Goal: Transaction & Acquisition: Purchase product/service

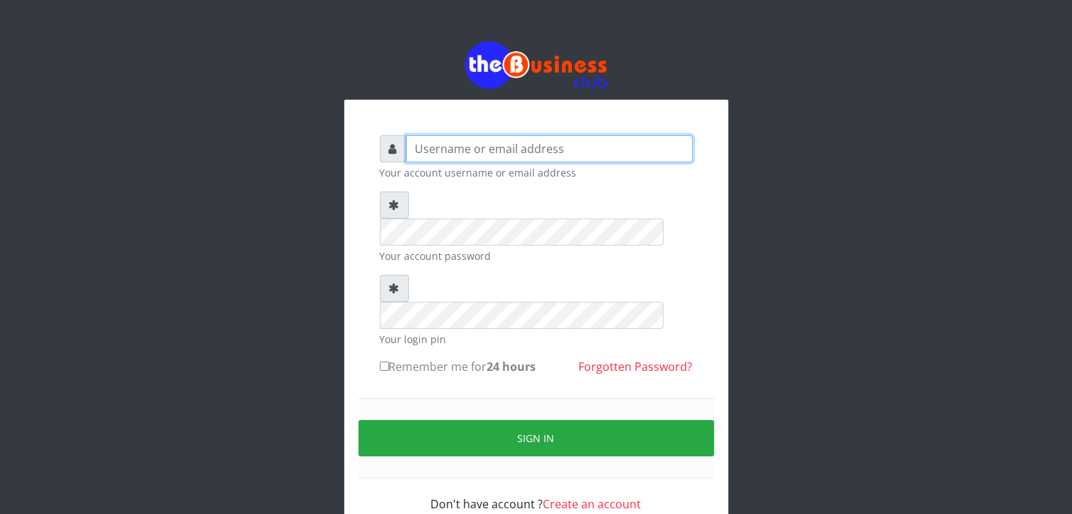
click at [492, 157] on input "text" at bounding box center [549, 148] width 287 height 27
type input "TeaforteConcept"
click at [440, 358] on label "Remember me for 24 hours" at bounding box center [458, 366] width 157 height 17
click at [389, 361] on input "Remember me for 24 hours" at bounding box center [384, 365] width 9 height 9
checkbox input "true"
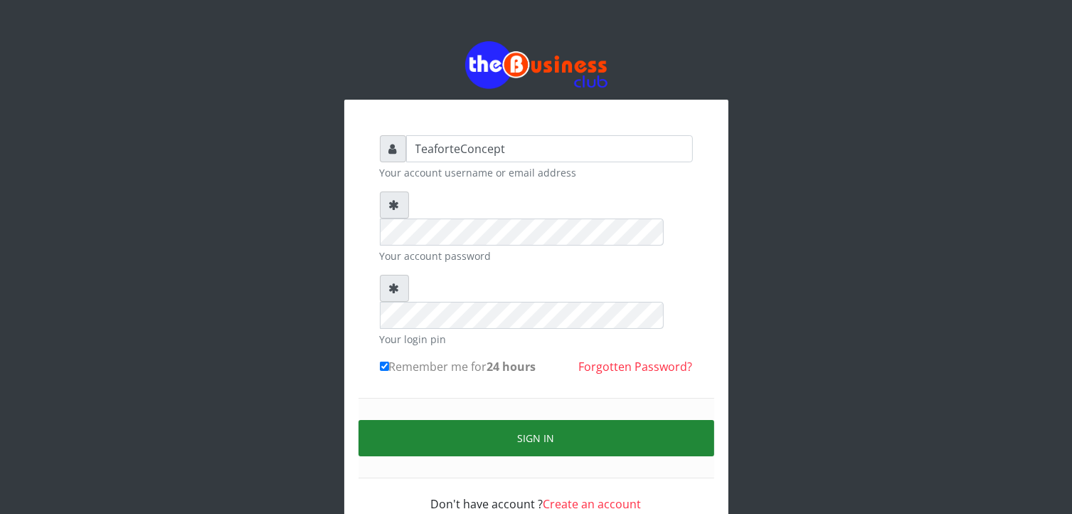
click at [503, 420] on button "Sign in" at bounding box center [537, 438] width 356 height 36
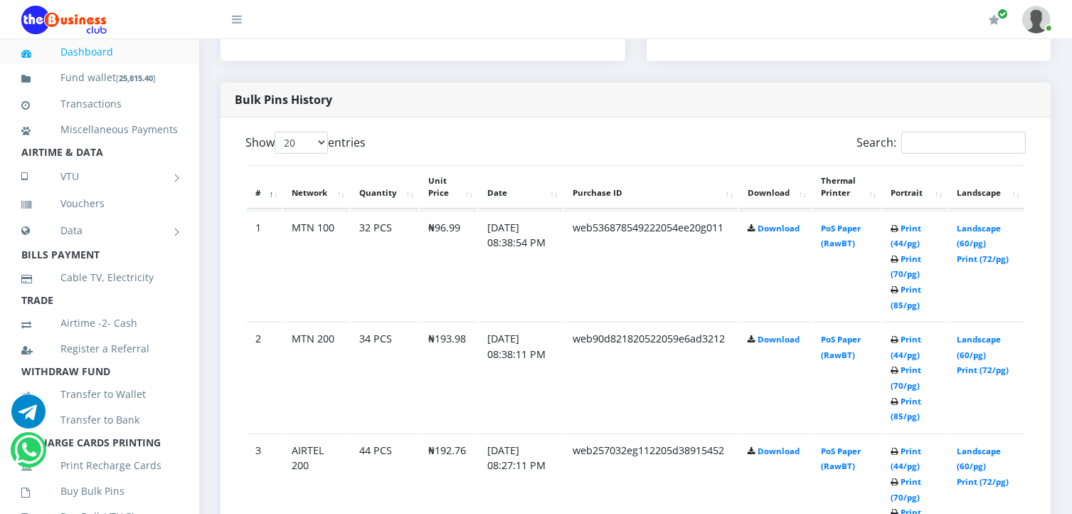
scroll to position [722, 0]
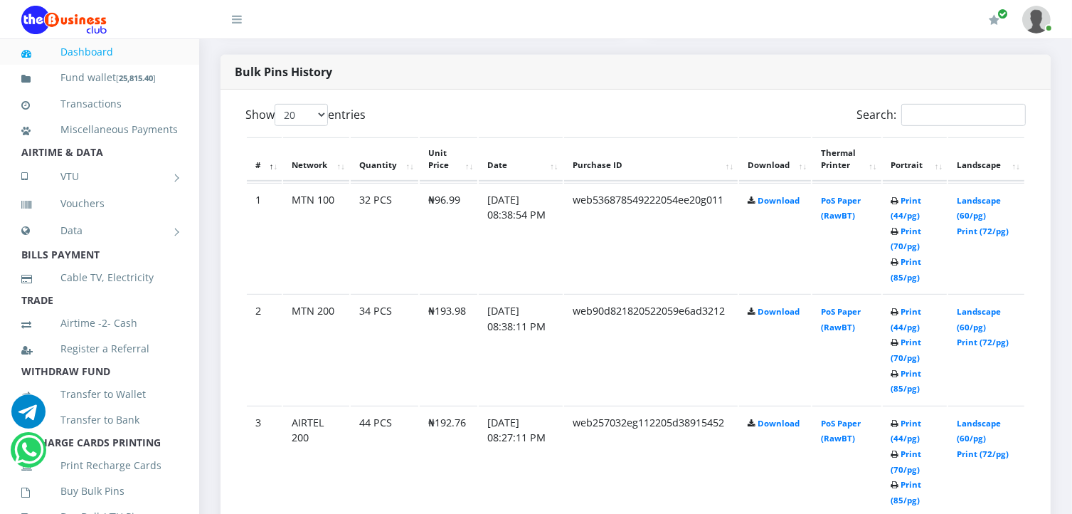
drag, startPoint x: 1076, startPoint y: 28, endPoint x: 1087, endPoint y: 104, distance: 76.9
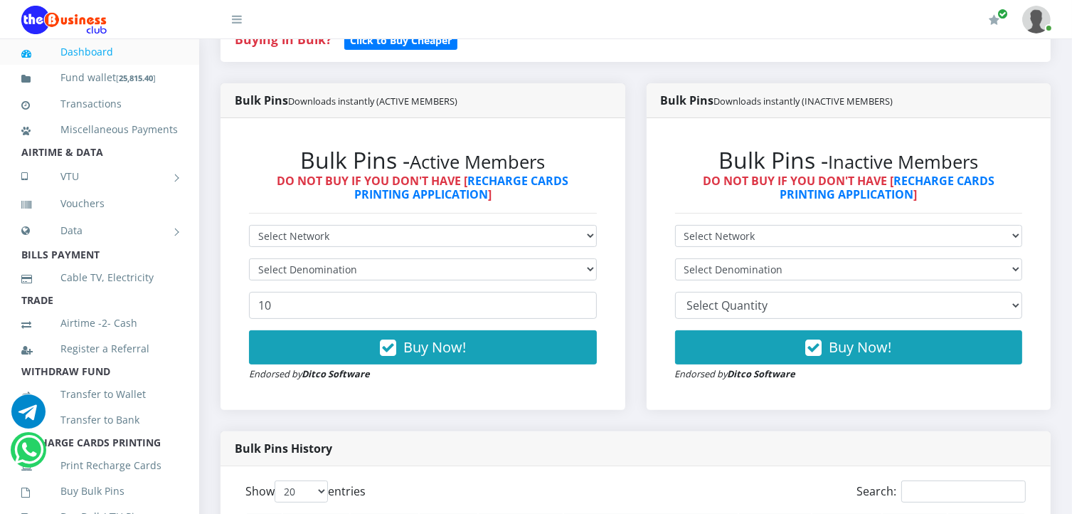
scroll to position [361, 0]
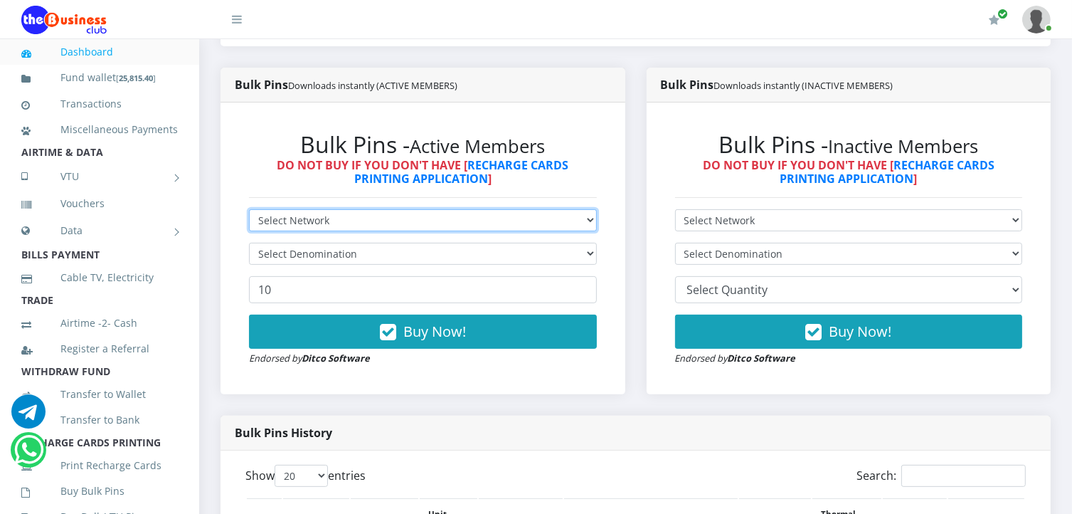
click at [573, 223] on select "Select Network MTN Globacom 9Mobile Airtel" at bounding box center [423, 220] width 348 height 22
select select "MTN"
click at [249, 209] on select "Select Network MTN Globacom 9Mobile Airtel" at bounding box center [423, 220] width 348 height 22
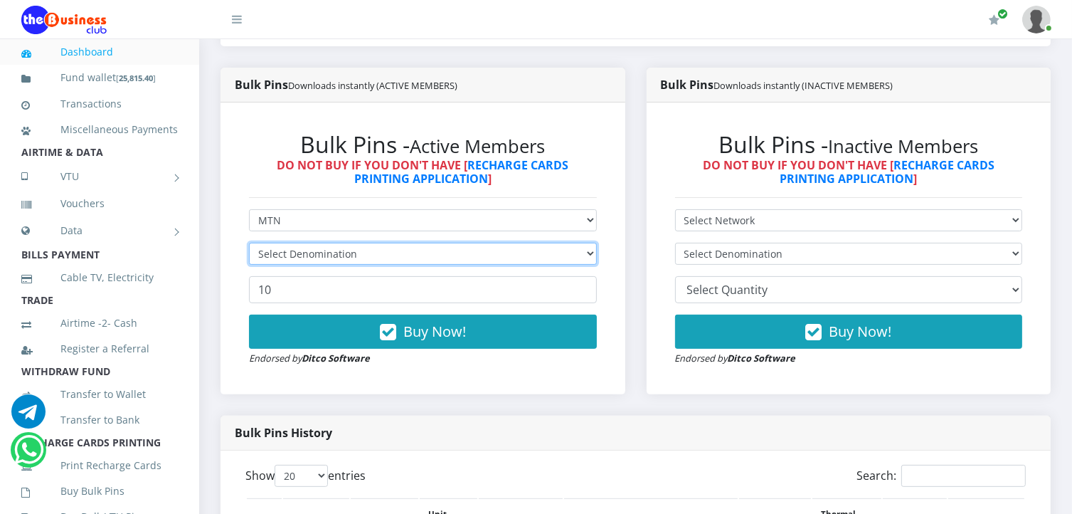
click at [472, 260] on select "Select Denomination" at bounding box center [423, 254] width 348 height 22
select select "96.99-100"
click at [249, 243] on select "Select Denomination MTN NGN100 - ₦96.99 MTN NGN200 - ₦193.98 MTN NGN400 - ₦387.…" at bounding box center [423, 254] width 348 height 22
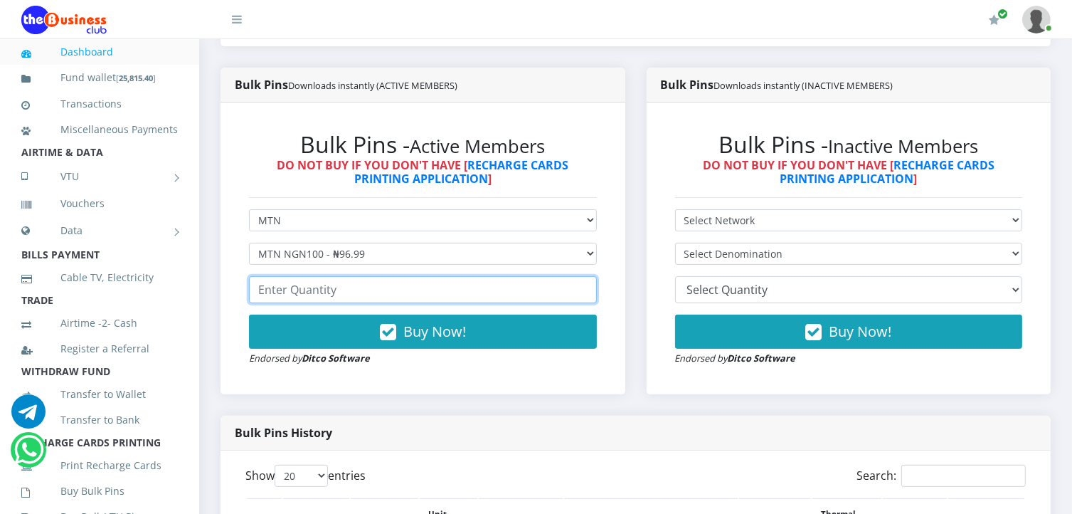
click at [390, 293] on input "number" at bounding box center [423, 289] width 348 height 27
click at [480, 295] on input "number" at bounding box center [423, 289] width 348 height 27
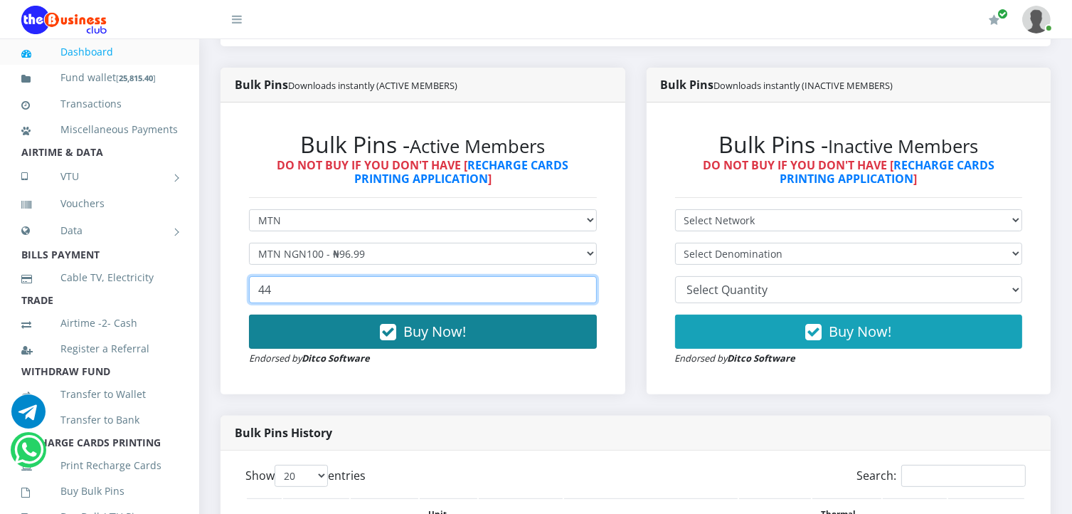
type input "44"
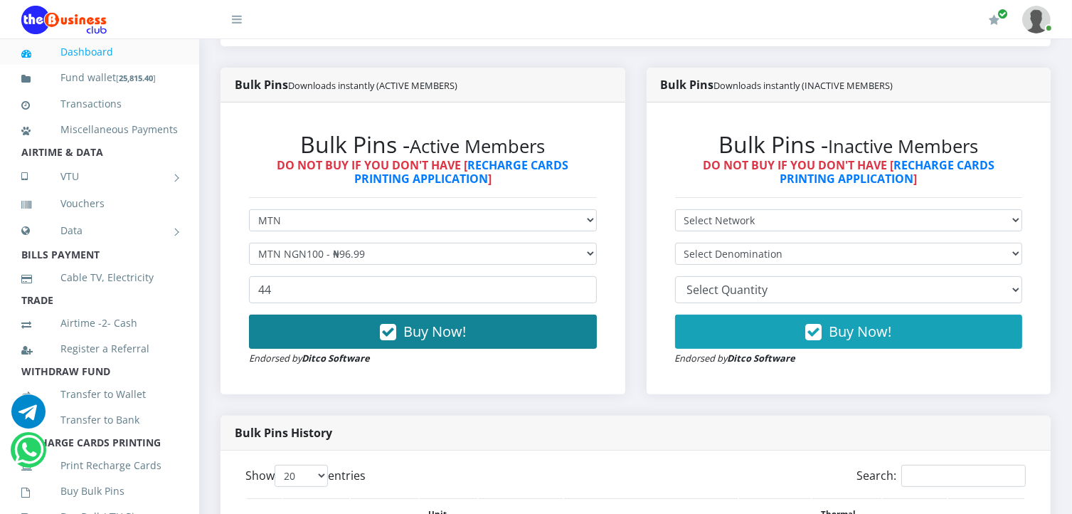
click at [461, 334] on span "Buy Now!" at bounding box center [434, 331] width 63 height 19
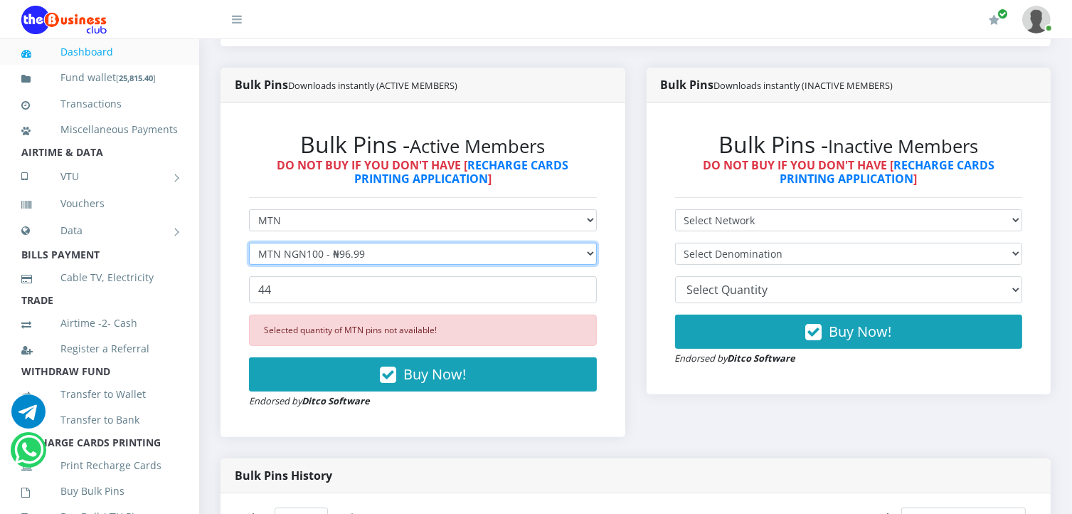
click at [376, 260] on select "Select Denomination MTN NGN100 - ₦96.99 MTN NGN200 - ₦193.98 MTN NGN400 - ₦387.…" at bounding box center [423, 254] width 348 height 22
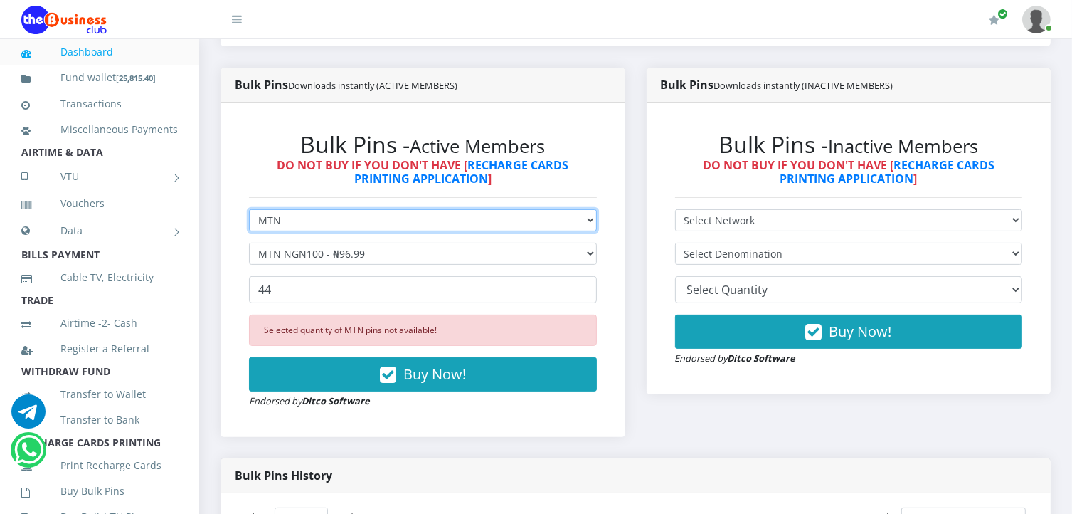
click at [362, 228] on select "Select Network MTN Globacom 9Mobile Airtel" at bounding box center [423, 220] width 348 height 22
click at [249, 209] on select "Select Network MTN Globacom 9Mobile Airtel" at bounding box center [423, 220] width 348 height 22
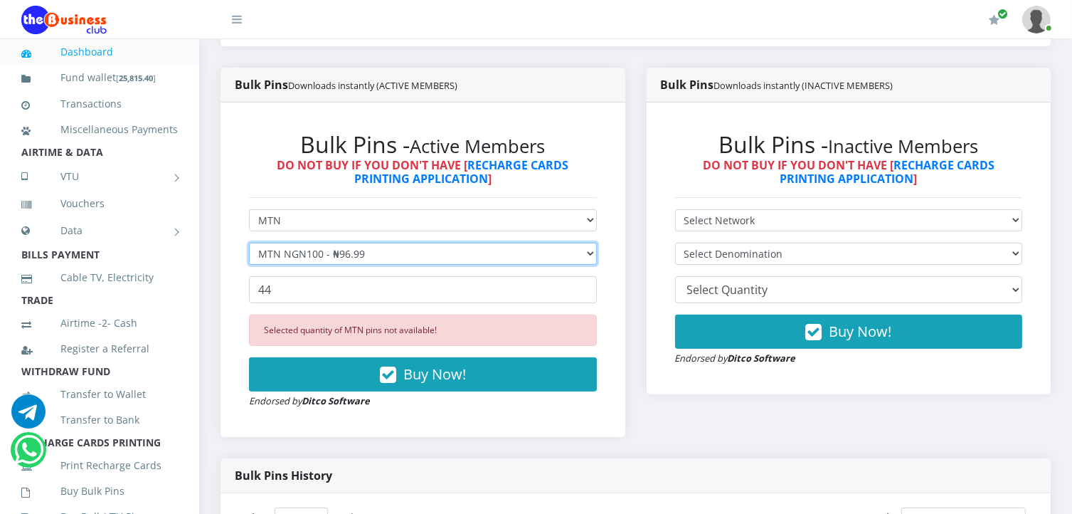
click at [348, 256] on select "Select Denomination MTN NGN100 - ₦96.99 MTN NGN200 - ₦193.98 MTN NGN400 - ₦387.…" at bounding box center [423, 254] width 348 height 22
select select "193.98-200"
click at [249, 243] on select "Select Denomination MTN NGN100 - ₦96.99 MTN NGN200 - ₦193.98 MTN NGN400 - ₦387.…" at bounding box center [423, 254] width 348 height 22
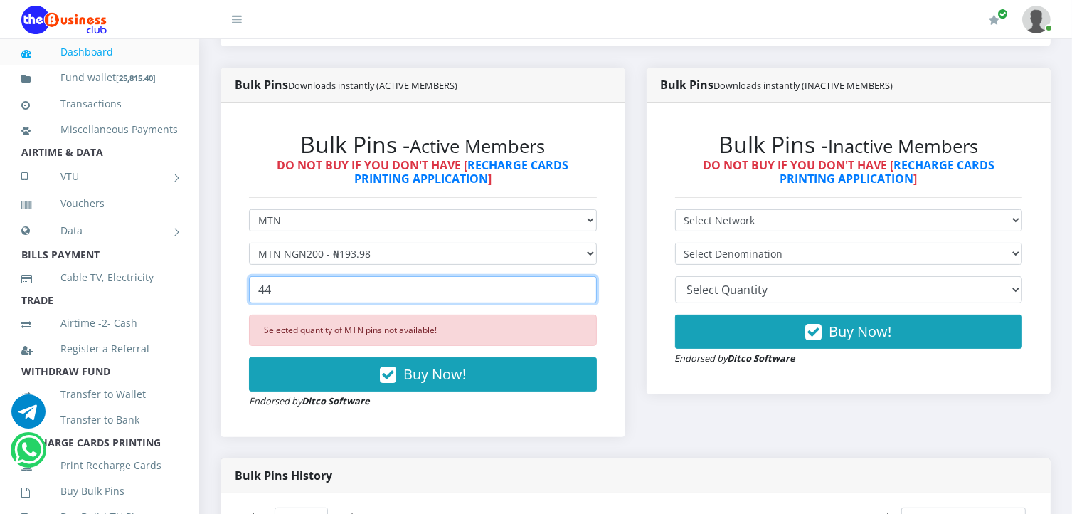
click at [353, 292] on input "44" at bounding box center [423, 289] width 348 height 27
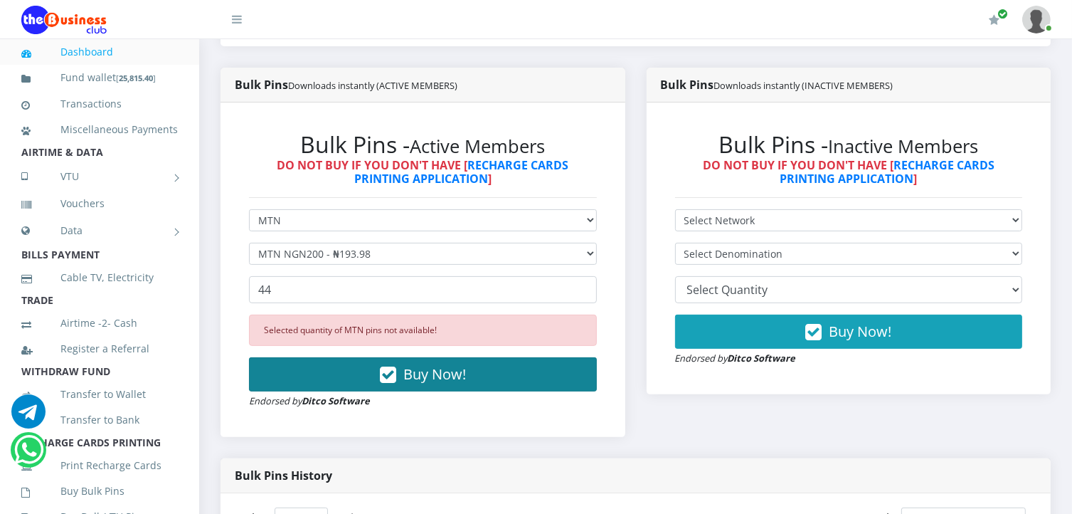
click at [411, 382] on span "Buy Now!" at bounding box center [434, 373] width 63 height 19
click at [421, 372] on span "Buy Now!" at bounding box center [434, 373] width 63 height 19
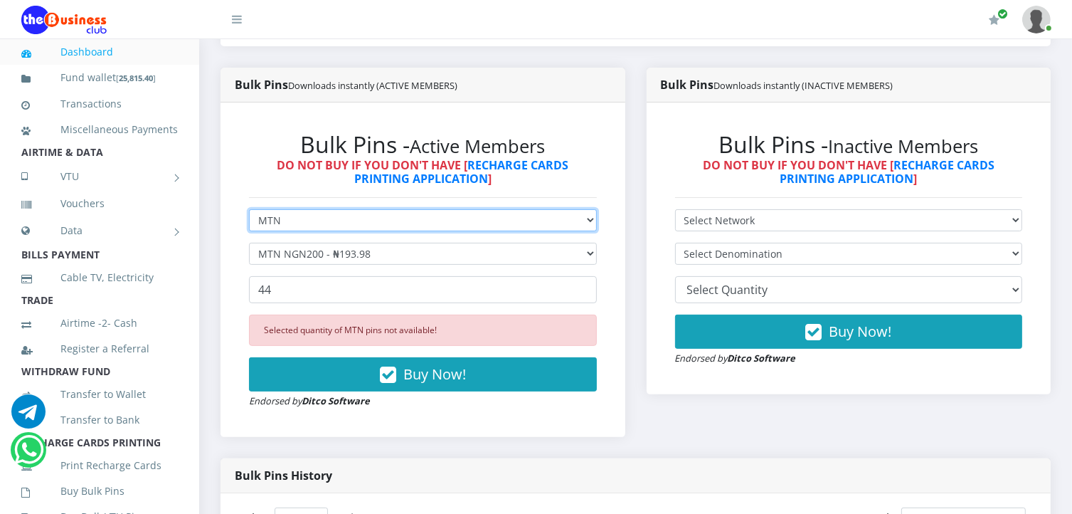
click at [383, 217] on select "Select Network MTN Globacom 9Mobile Airtel" at bounding box center [423, 220] width 348 height 22
select select "Airtel"
click at [249, 209] on select "Select Network MTN Globacom 9Mobile Airtel" at bounding box center [423, 220] width 348 height 22
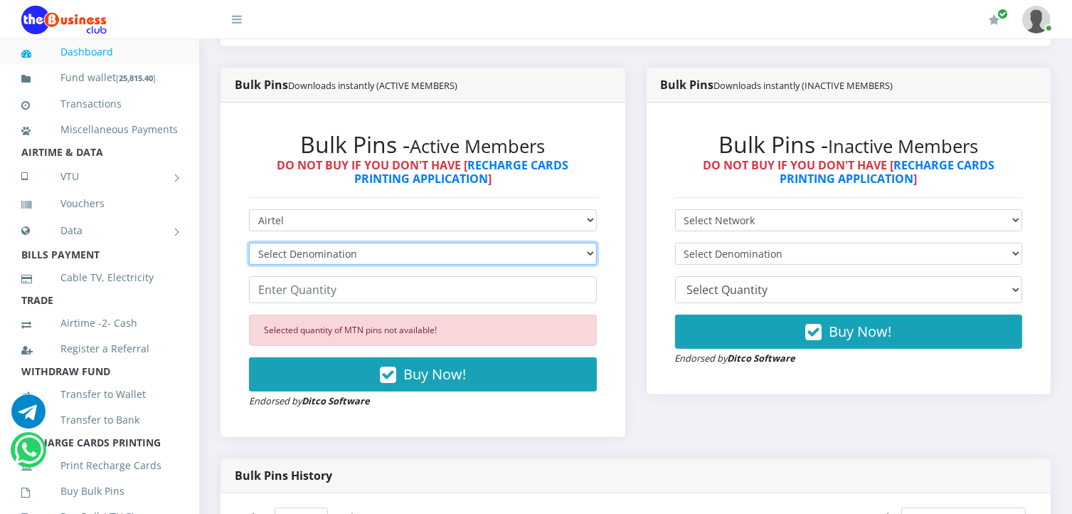
click at [353, 248] on select "Select Denomination Airtel NGN100 - ₦96.38 Airtel NGN200 - ₦192.76 Airtel NGN50…" at bounding box center [423, 254] width 348 height 22
select select "96.38-100"
click at [249, 243] on select "Select Denomination Airtel NGN100 - ₦96.38 Airtel NGN200 - ₦192.76 Airtel NGN50…" at bounding box center [423, 254] width 348 height 22
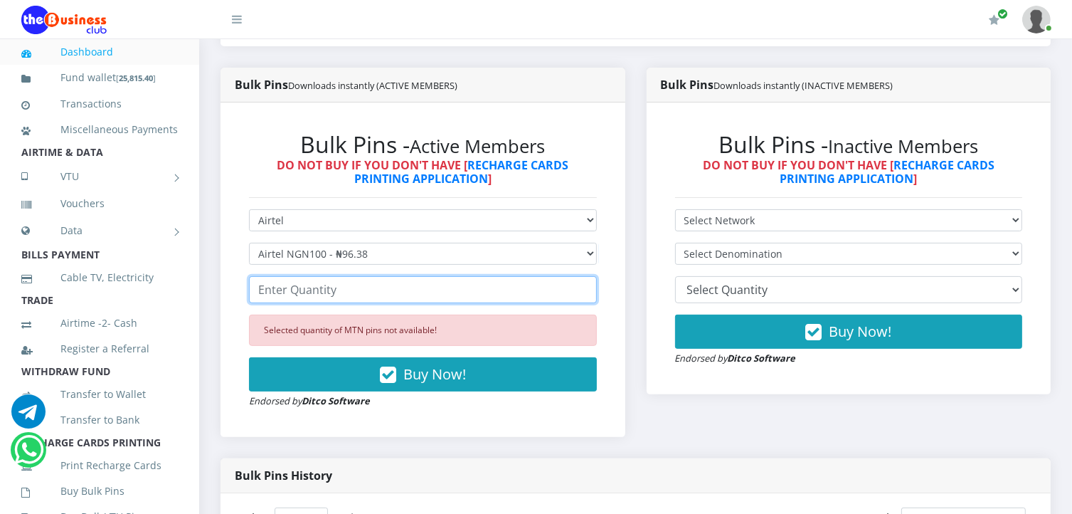
click at [344, 296] on input "number" at bounding box center [423, 289] width 348 height 27
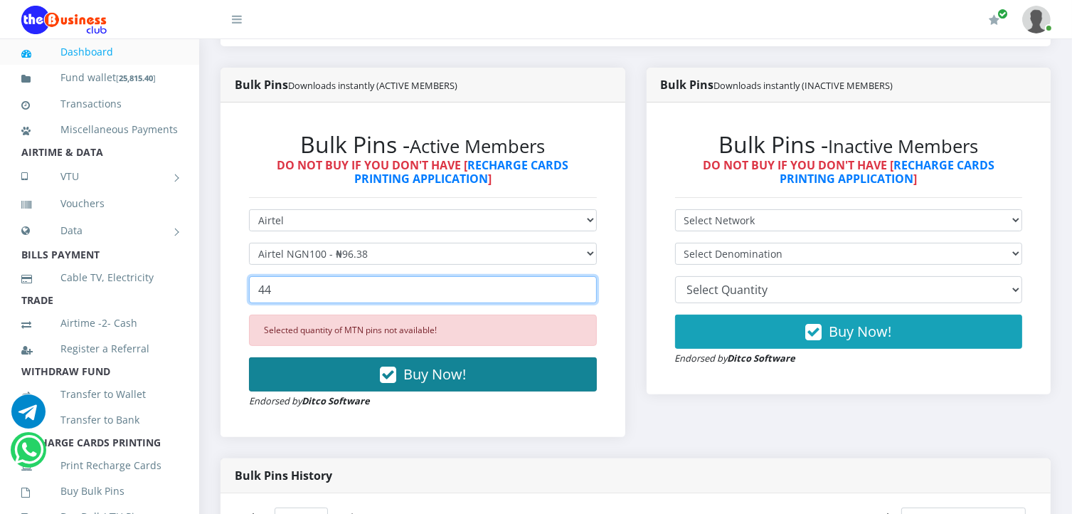
type input "44"
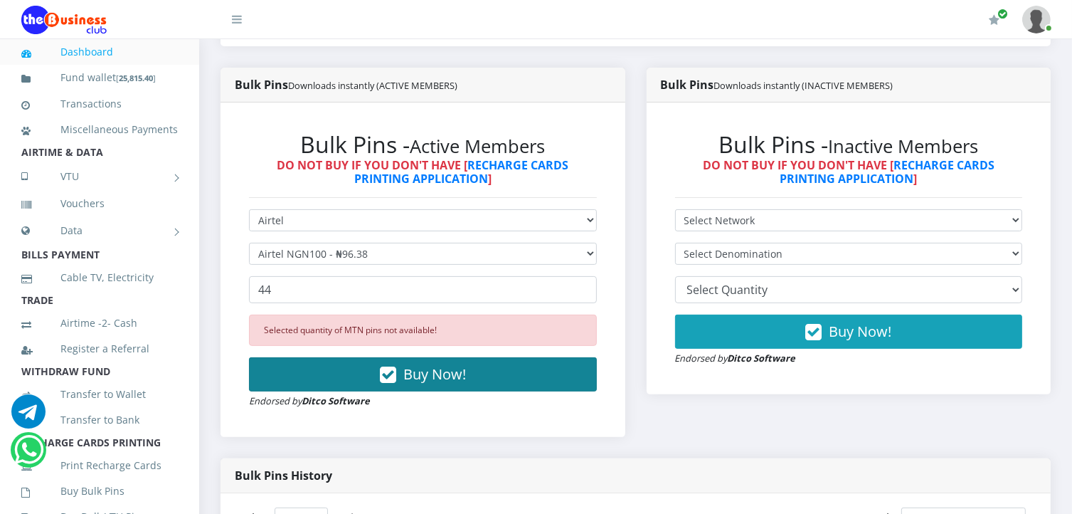
click at [424, 374] on span "Buy Now!" at bounding box center [434, 373] width 63 height 19
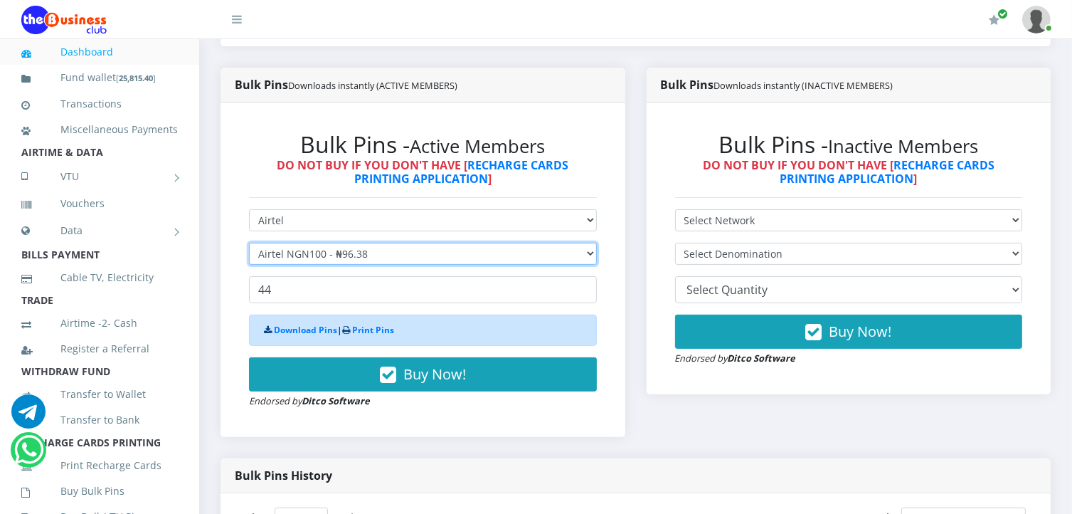
click at [414, 260] on select "Select Denomination Airtel NGN100 - ₦96.38 Airtel NGN200 - ₦192.76 Airtel NGN50…" at bounding box center [423, 254] width 348 height 22
select select "192.76-200"
click at [249, 243] on select "Select Denomination Airtel NGN100 - ₦96.38 Airtel NGN200 - ₦192.76 Airtel NGN50…" at bounding box center [423, 254] width 348 height 22
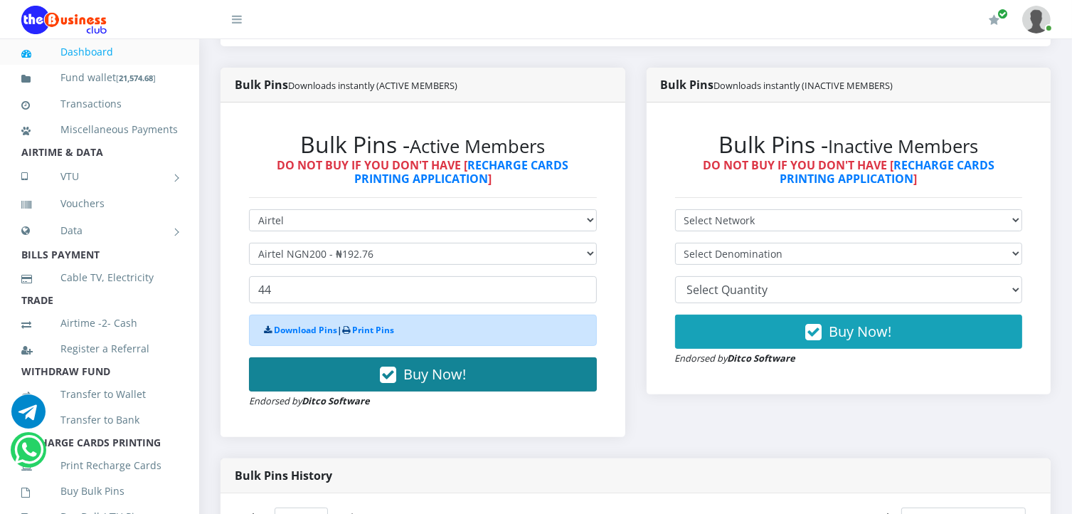
click at [416, 379] on span "Buy Now!" at bounding box center [434, 373] width 63 height 19
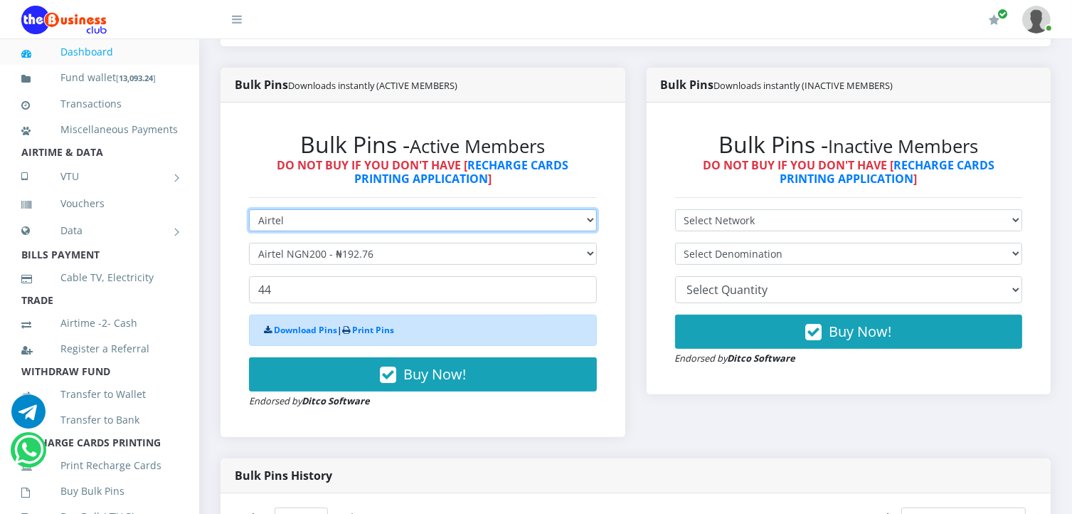
click at [354, 221] on select "Select Network MTN Globacom 9Mobile Airtel" at bounding box center [423, 220] width 348 height 22
select select "MTN"
click at [249, 209] on select "Select Network MTN Globacom 9Mobile Airtel" at bounding box center [423, 220] width 348 height 22
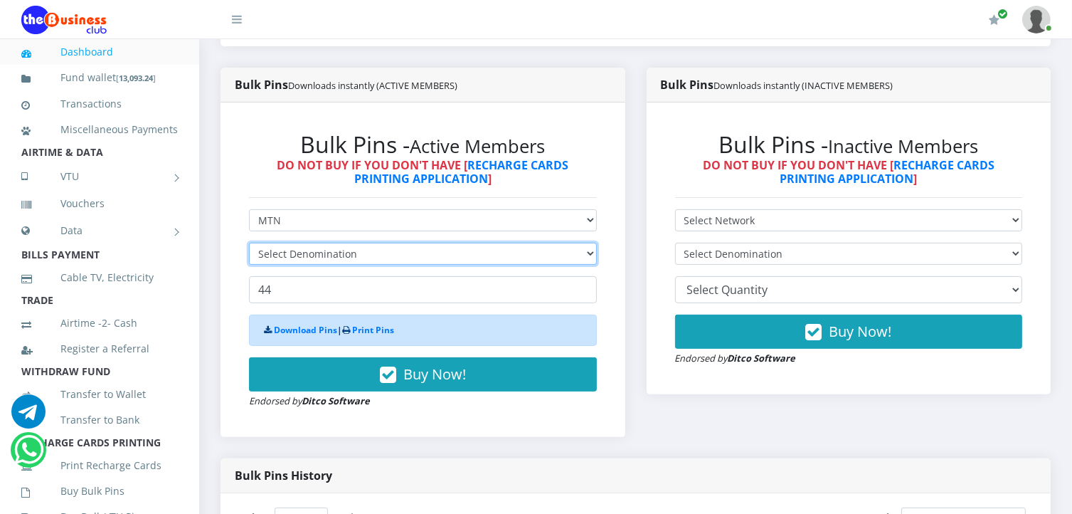
click at [346, 255] on select "Select Denomination" at bounding box center [423, 254] width 348 height 22
click at [373, 256] on select "Select Denomination MTN NGN100 - ₦96.99 MTN NGN200 - ₦193.98 MTN NGN400 - ₦387.…" at bounding box center [423, 254] width 348 height 22
select select "96.99-100"
click at [249, 243] on select "Select Denomination MTN NGN100 - ₦96.99 MTN NGN200 - ₦193.98 MTN NGN400 - ₦387.…" at bounding box center [423, 254] width 348 height 22
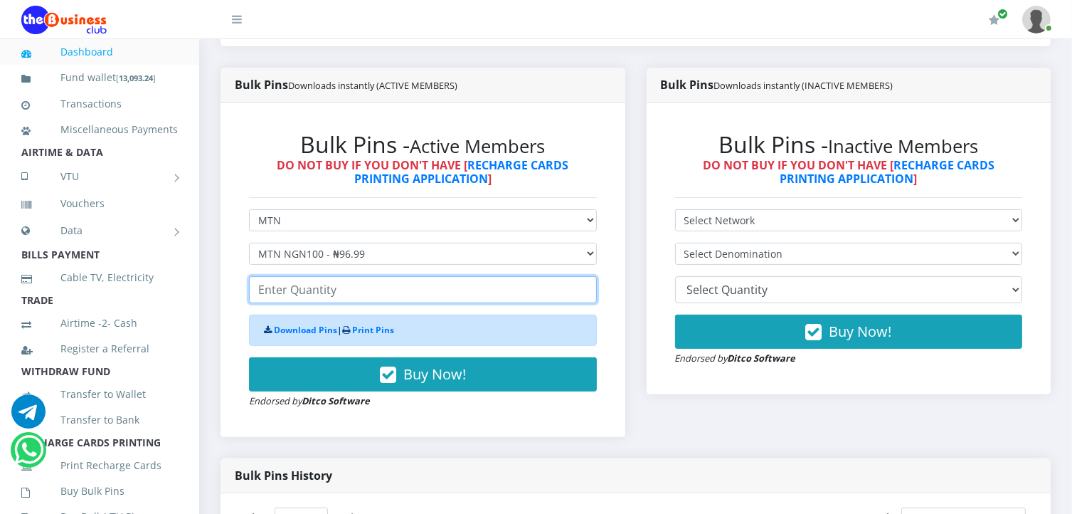
click at [347, 299] on input "number" at bounding box center [423, 289] width 348 height 27
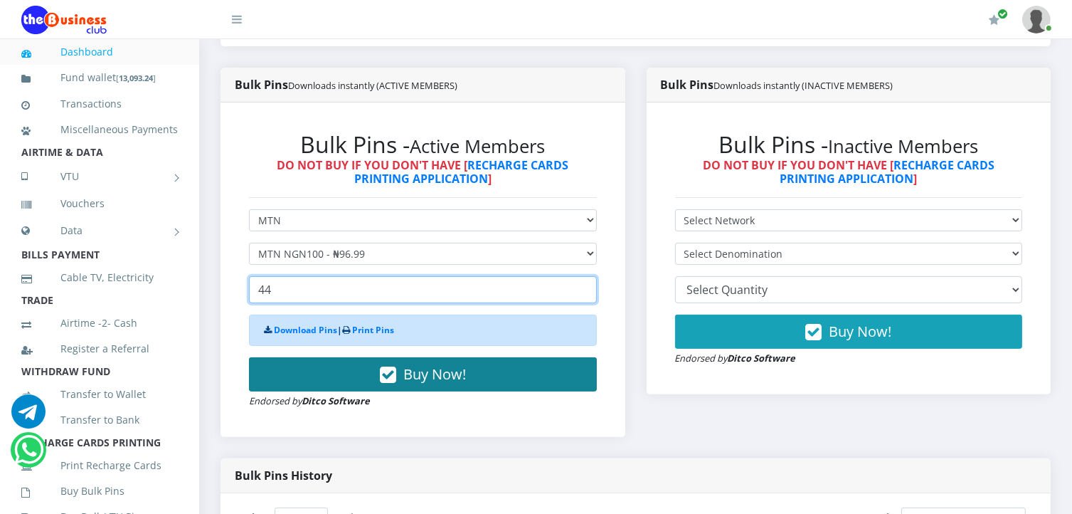
type input "44"
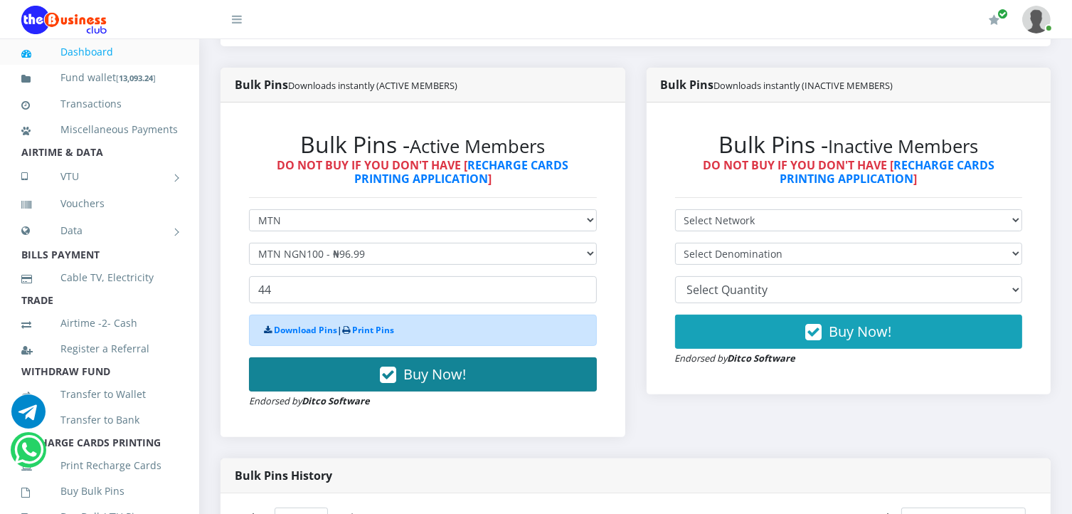
click at [425, 369] on span "Buy Now!" at bounding box center [434, 373] width 63 height 19
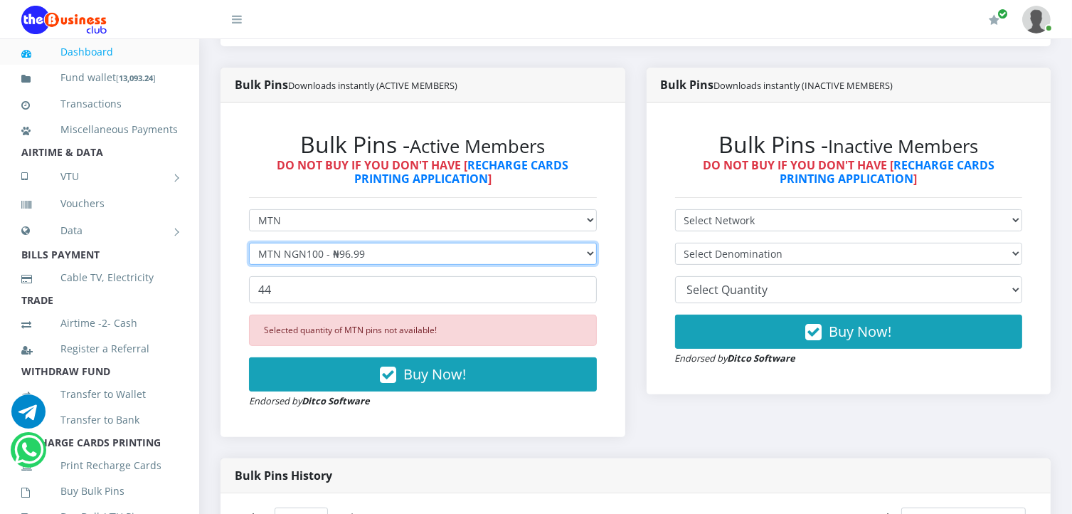
click at [366, 257] on select "Select Denomination MTN NGN100 - ₦96.99 MTN NGN200 - ₦193.98 MTN NGN400 - ₦387.…" at bounding box center [423, 254] width 348 height 22
select select "193.98-200"
click at [249, 243] on select "Select Denomination MTN NGN100 - ₦96.99 MTN NGN200 - ₦193.98 MTN NGN400 - ₦387.…" at bounding box center [423, 254] width 348 height 22
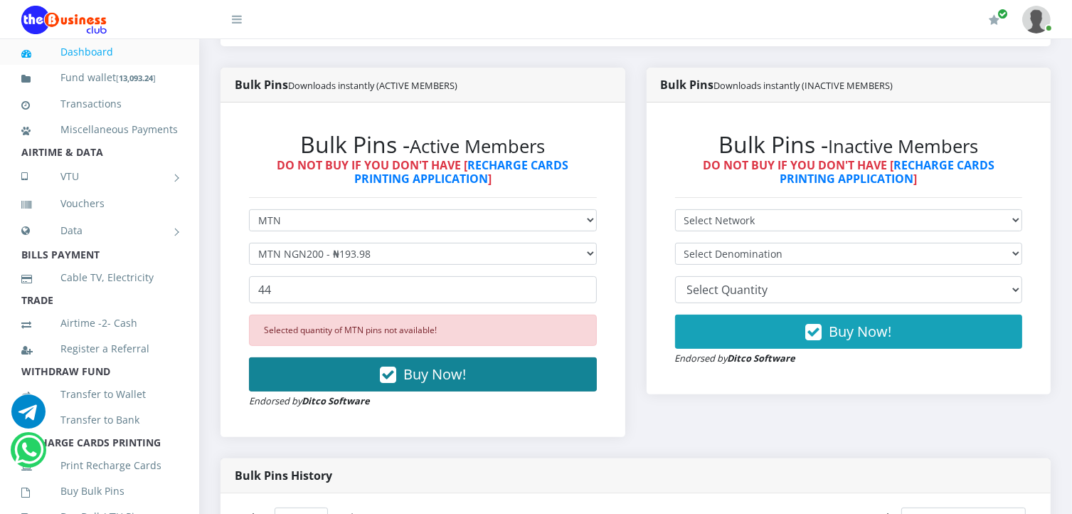
click at [418, 374] on span "Buy Now!" at bounding box center [434, 373] width 63 height 19
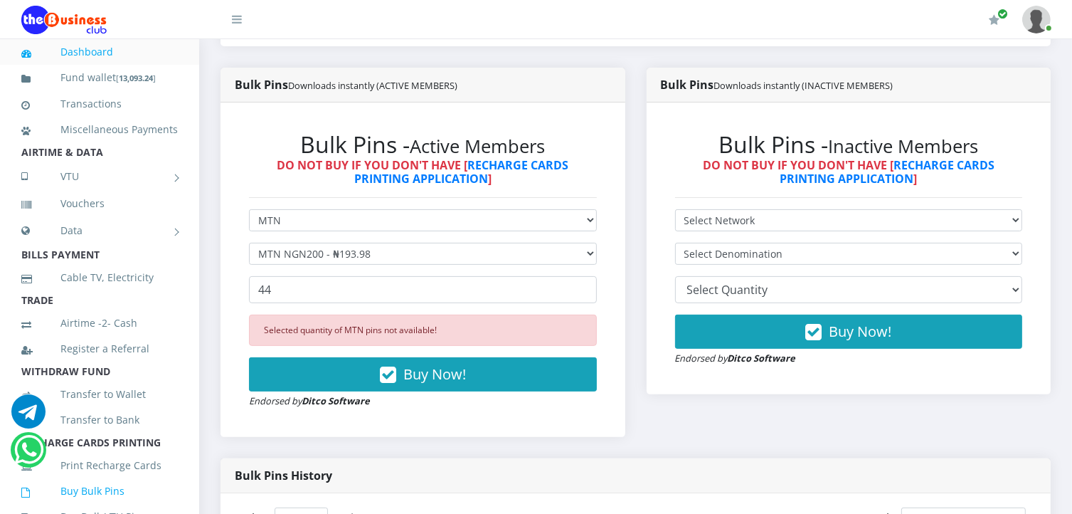
scroll to position [231, 0]
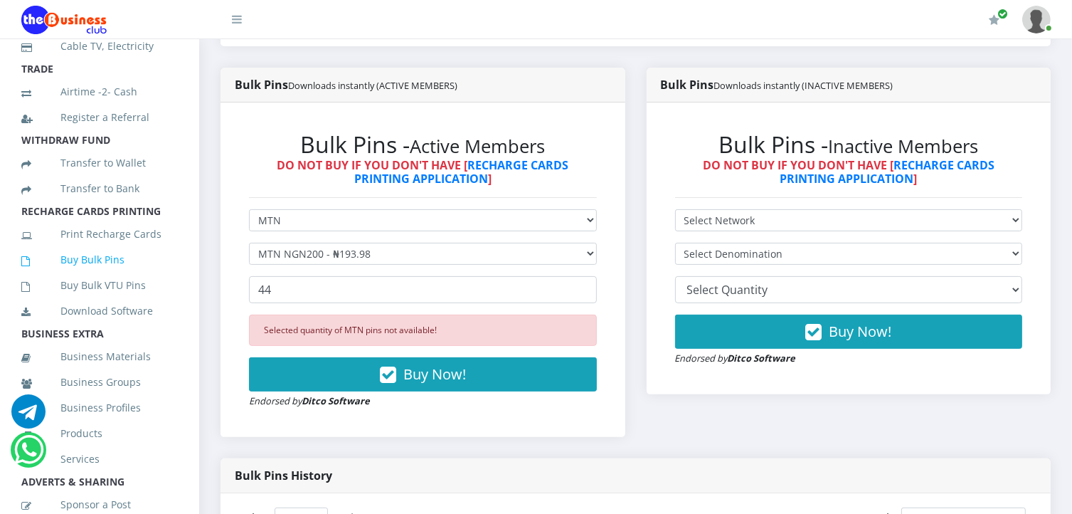
click at [106, 276] on link "Buy Bulk Pins" at bounding box center [99, 259] width 157 height 33
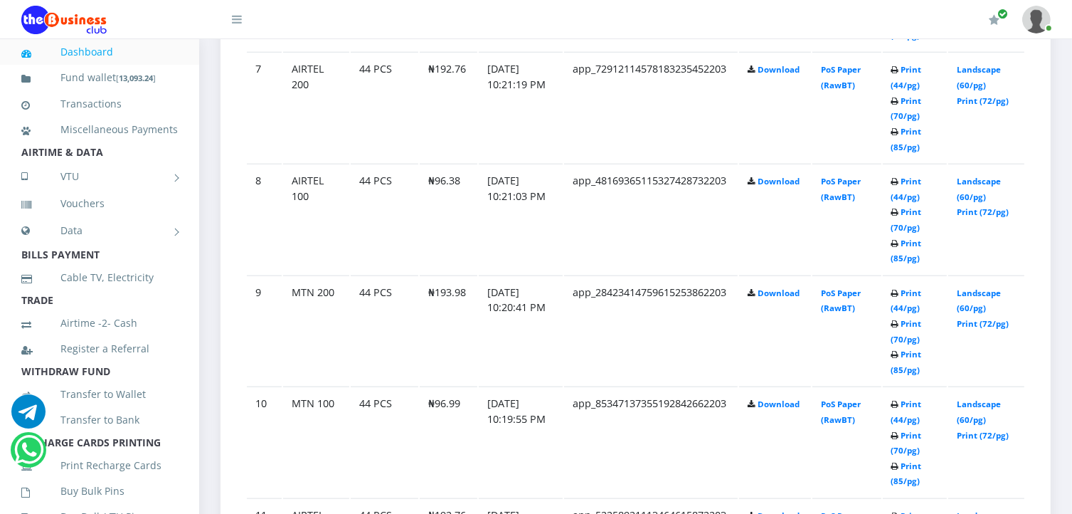
scroll to position [1525, 0]
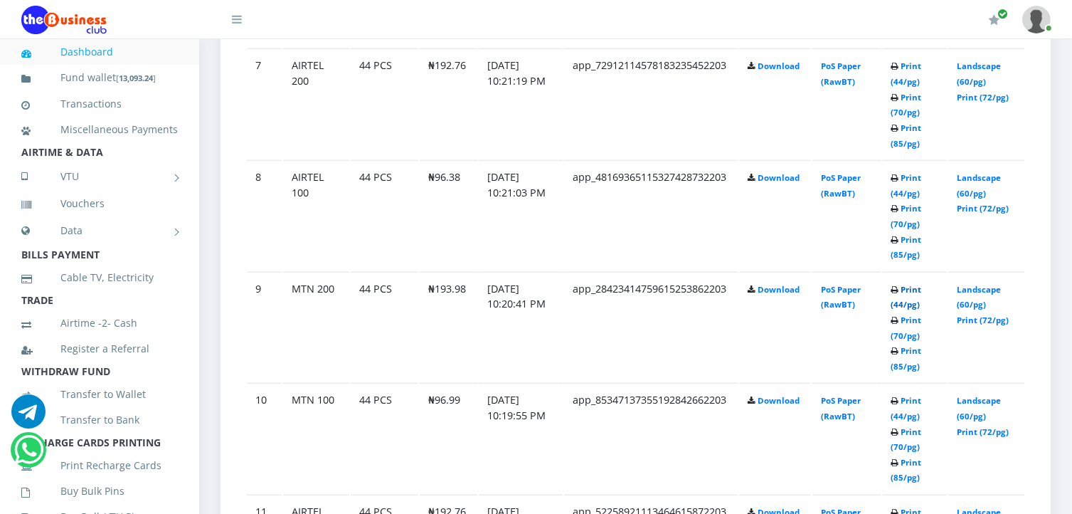
click at [902, 299] on link "Print (44/pg)" at bounding box center [907, 297] width 31 height 26
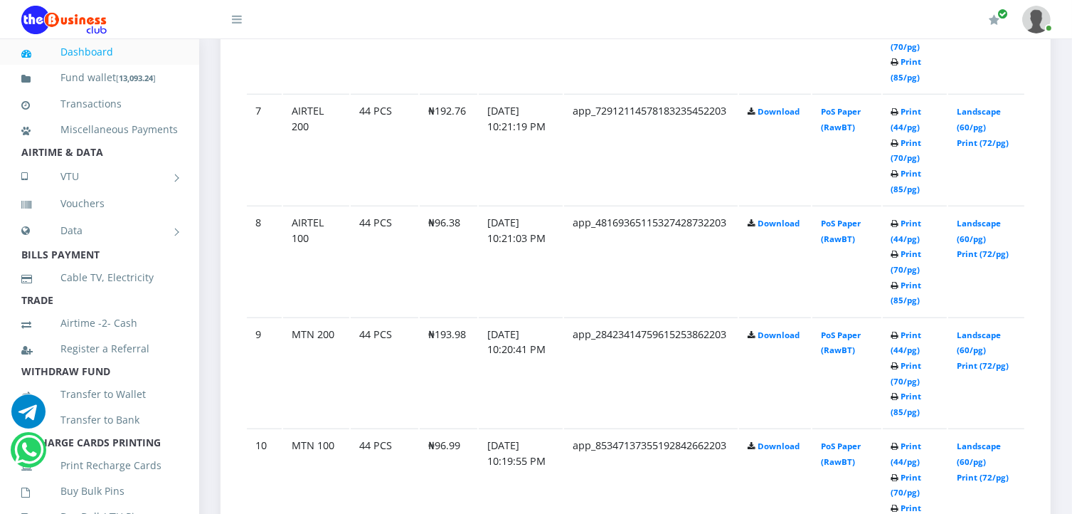
scroll to position [171, 0]
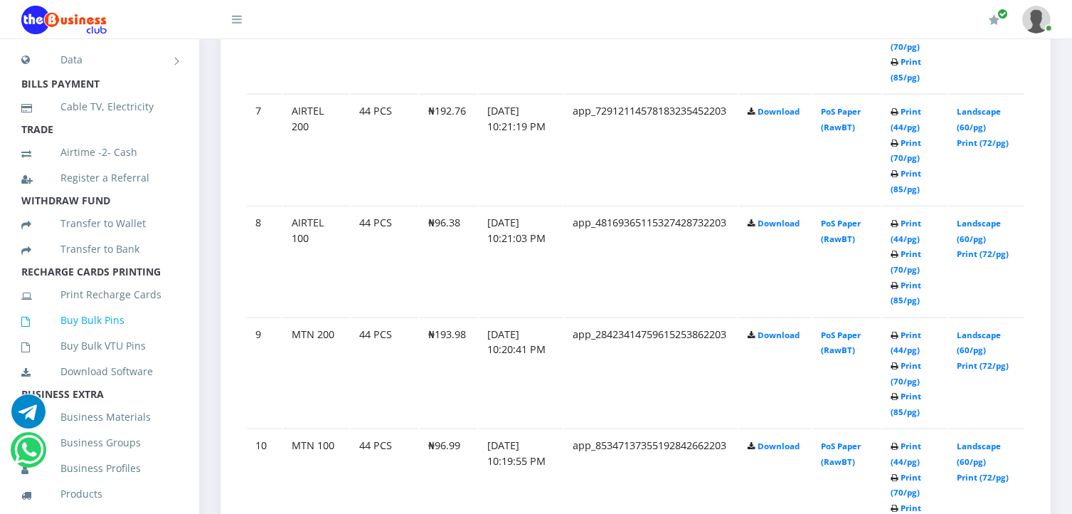
click at [92, 337] on link "Buy Bulk Pins" at bounding box center [99, 320] width 157 height 33
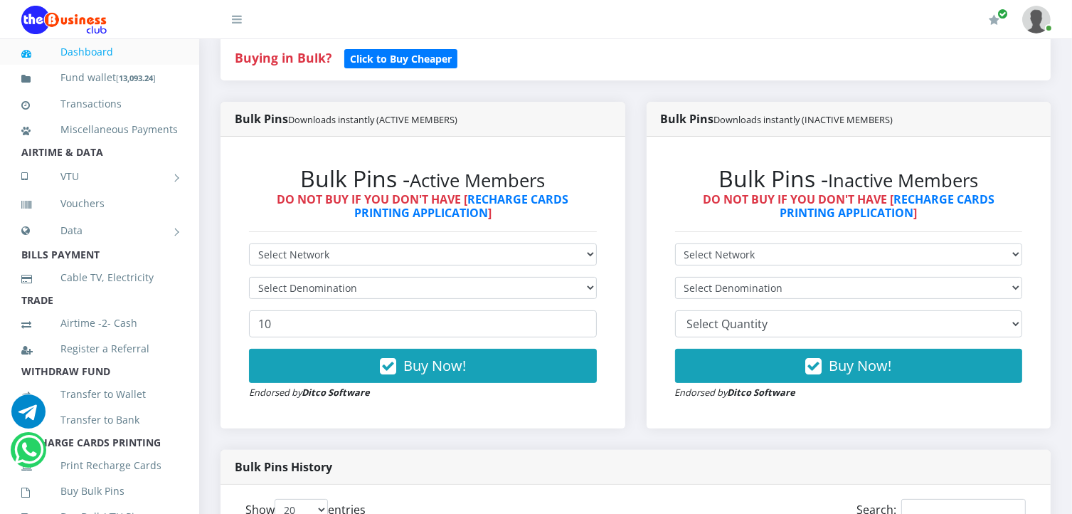
scroll to position [335, 0]
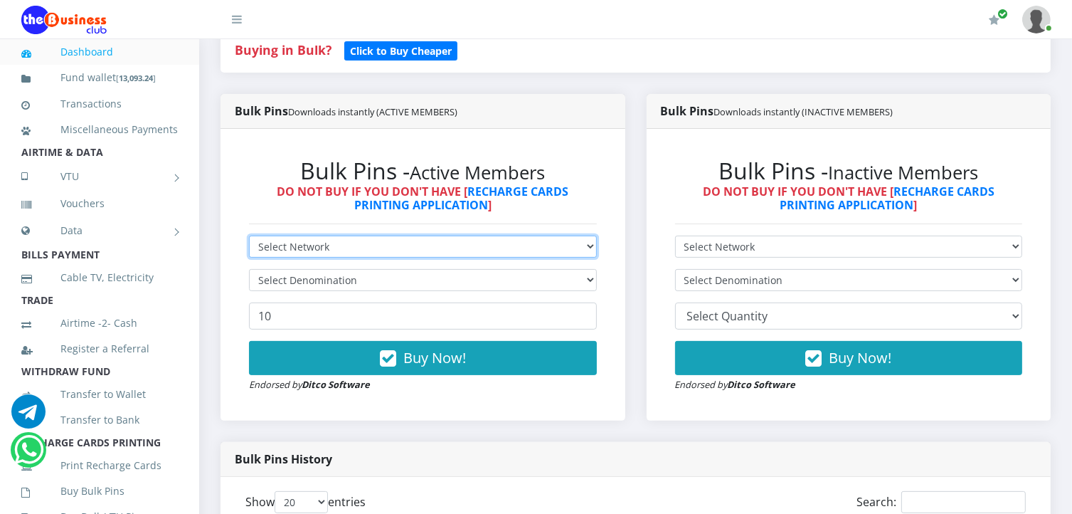
click at [561, 251] on select "Select Network MTN Globacom 9Mobile Airtel" at bounding box center [423, 247] width 348 height 22
select select "MTN"
click at [249, 236] on select "Select Network MTN Globacom 9Mobile Airtel" at bounding box center [423, 247] width 348 height 22
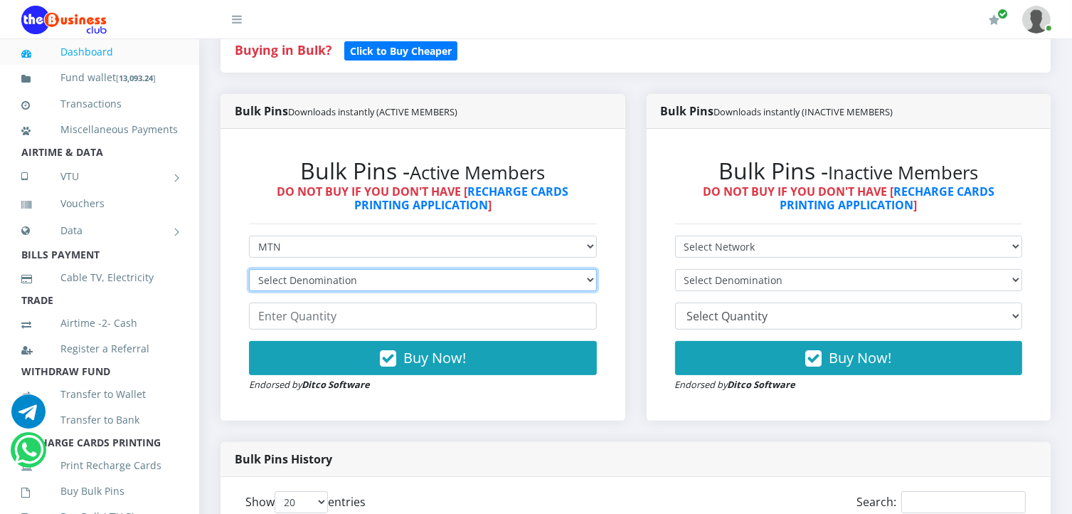
click at [473, 287] on select "Select Denomination MTN NGN100 - ₦96.99 MTN NGN200 - ₦193.98 MTN NGN400 - ₦387.…" at bounding box center [423, 280] width 348 height 22
select select "96.99-100"
click at [249, 269] on select "Select Denomination MTN NGN100 - ₦96.99 MTN NGN200 - ₦193.98 MTN NGN400 - ₦387.…" at bounding box center [423, 280] width 348 height 22
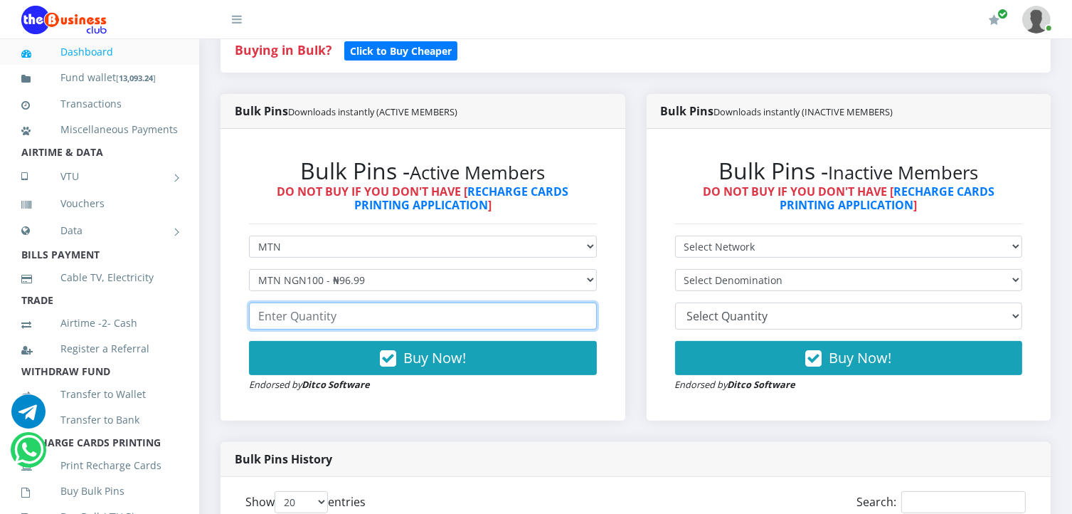
click at [421, 324] on input "number" at bounding box center [423, 315] width 348 height 27
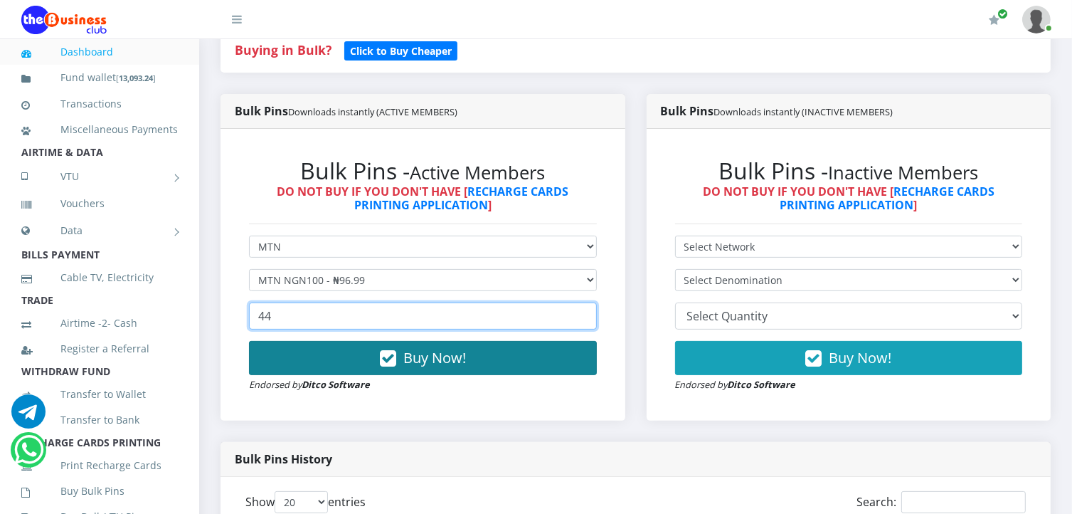
type input "44"
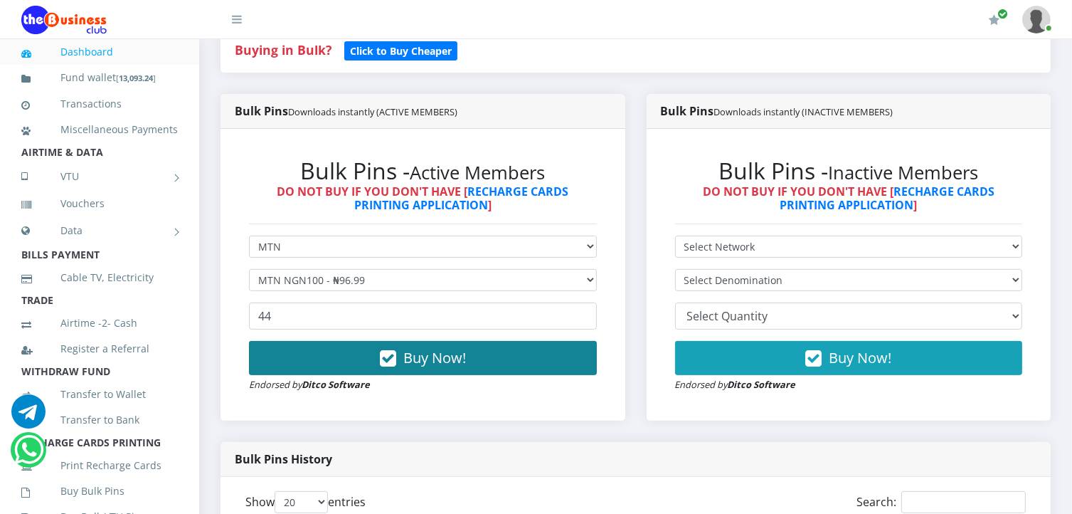
click at [418, 355] on span "Buy Now!" at bounding box center [434, 357] width 63 height 19
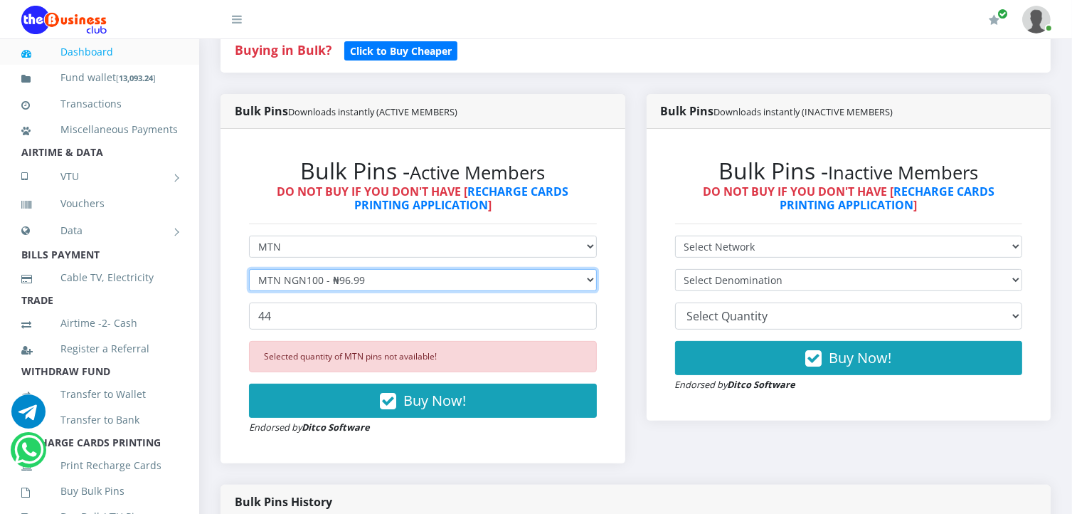
click at [386, 281] on select "Select Denomination MTN NGN100 - ₦96.99 MTN NGN200 - ₦193.98 MTN NGN400 - ₦387.…" at bounding box center [423, 280] width 348 height 22
select select "193.98-200"
click at [249, 269] on select "Select Denomination MTN NGN100 - ₦96.99 MTN NGN200 - ₦193.98 MTN NGN400 - ₦387.…" at bounding box center [423, 280] width 348 height 22
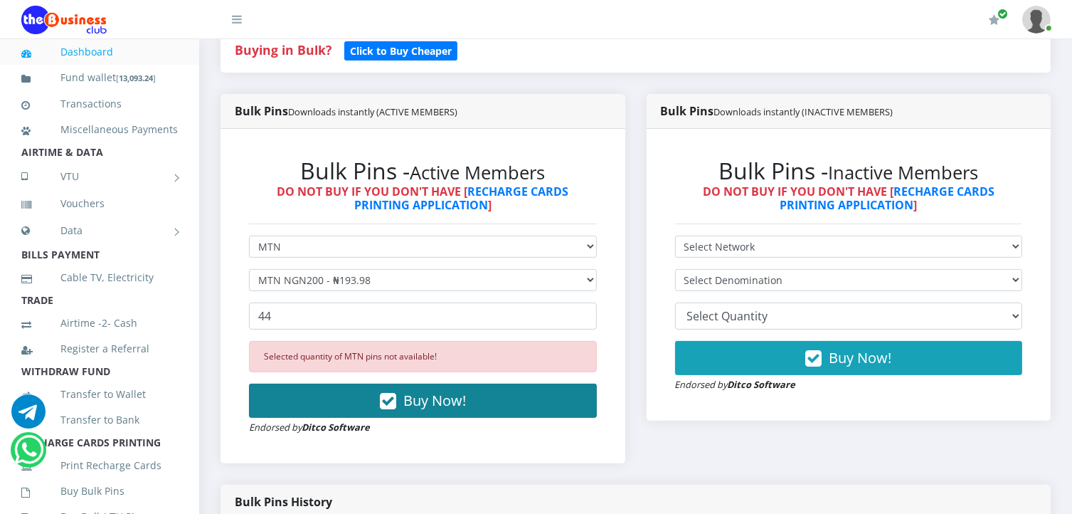
click at [415, 401] on span "Buy Now!" at bounding box center [434, 400] width 63 height 19
